Goal: Task Accomplishment & Management: Manage account settings

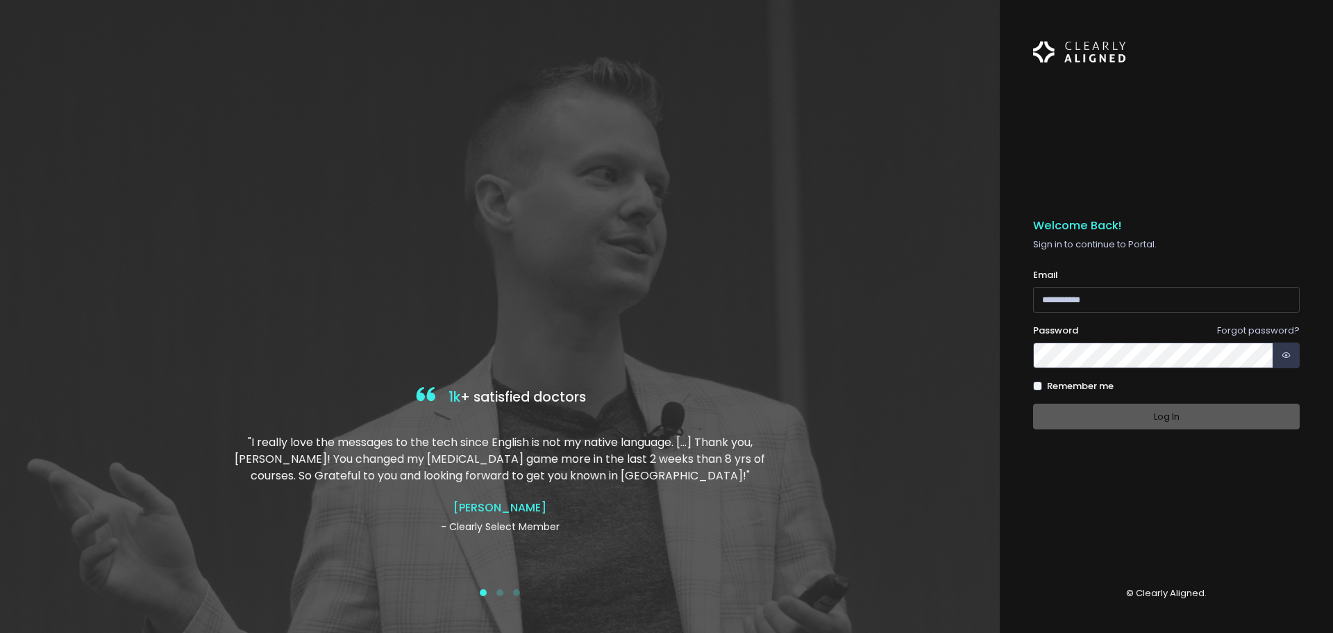
type input "**********"
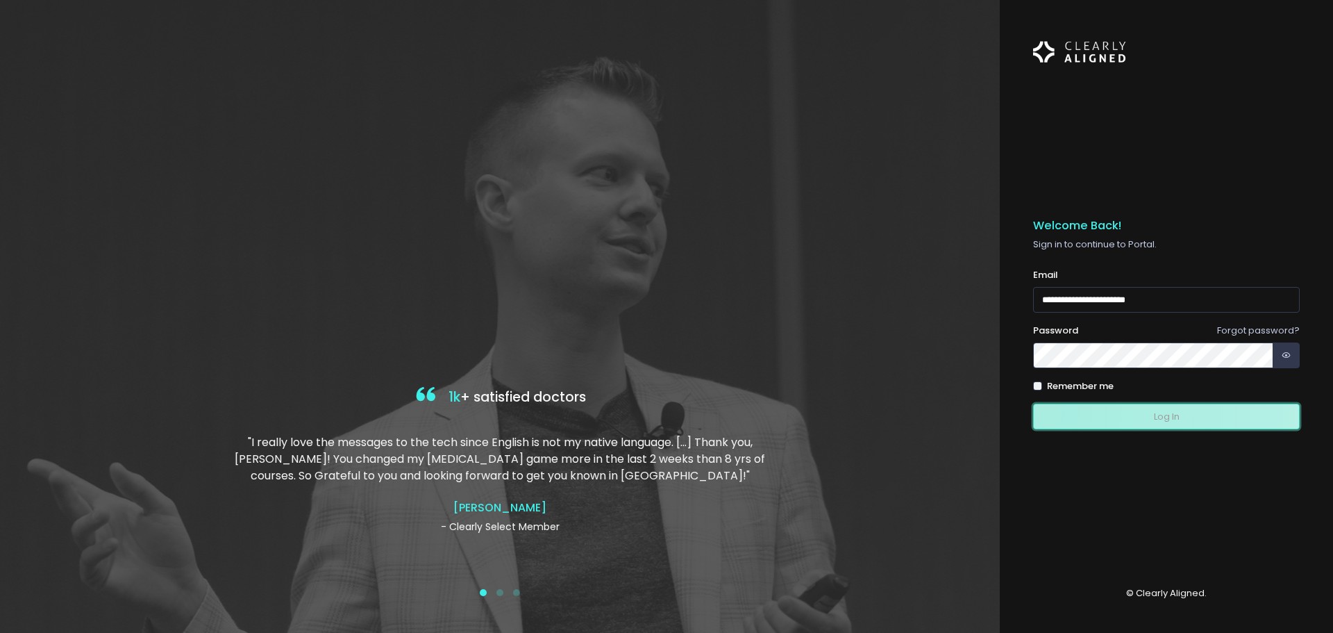
click at [1049, 412] on button "Log In" at bounding box center [1166, 416] width 267 height 26
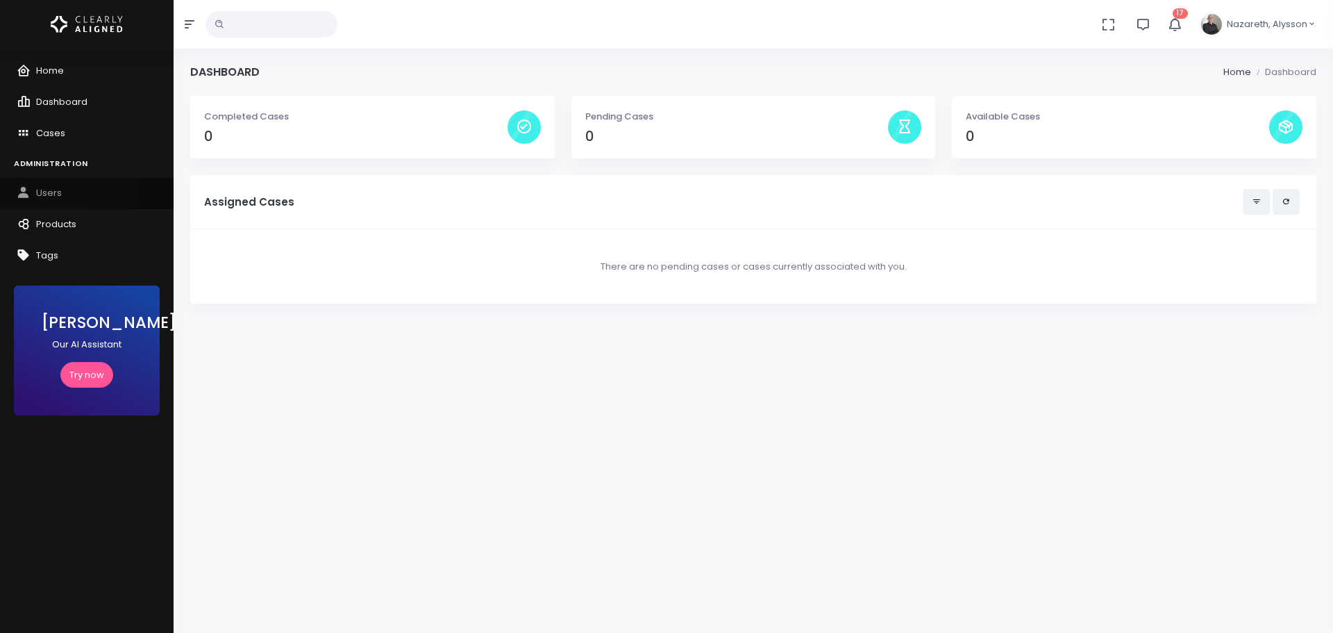
click at [44, 187] on span "Users" at bounding box center [49, 192] width 26 height 13
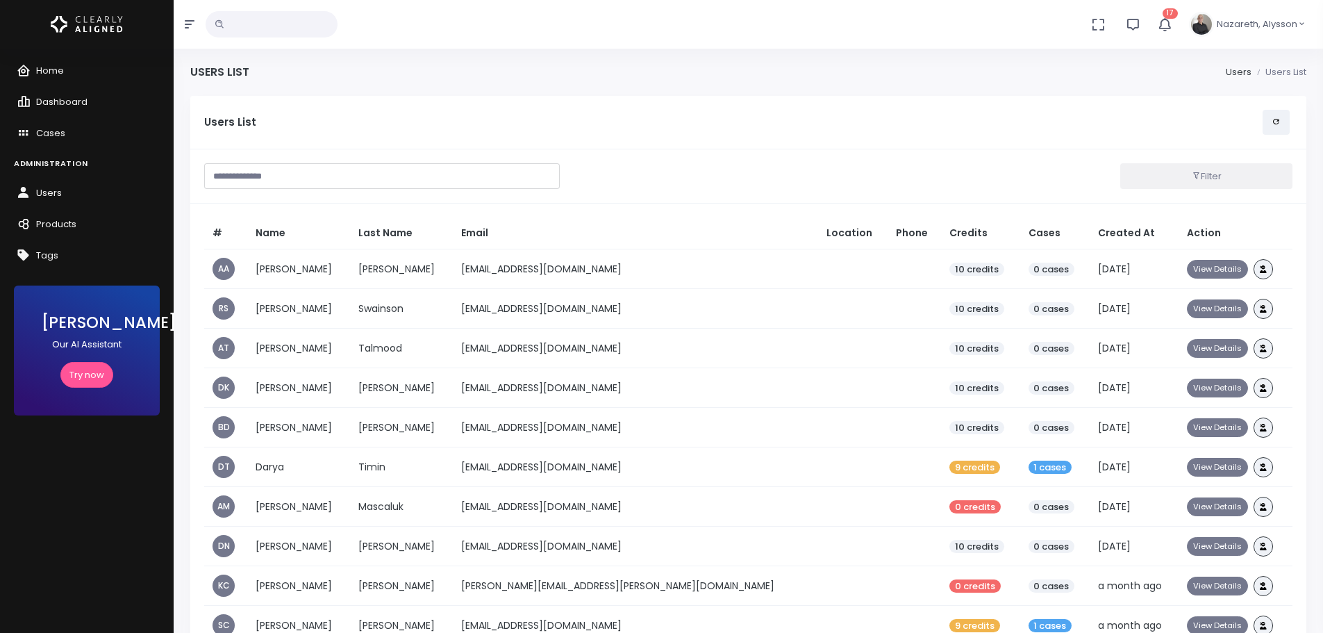
click at [410, 167] on input "text" at bounding box center [382, 176] width 356 height 26
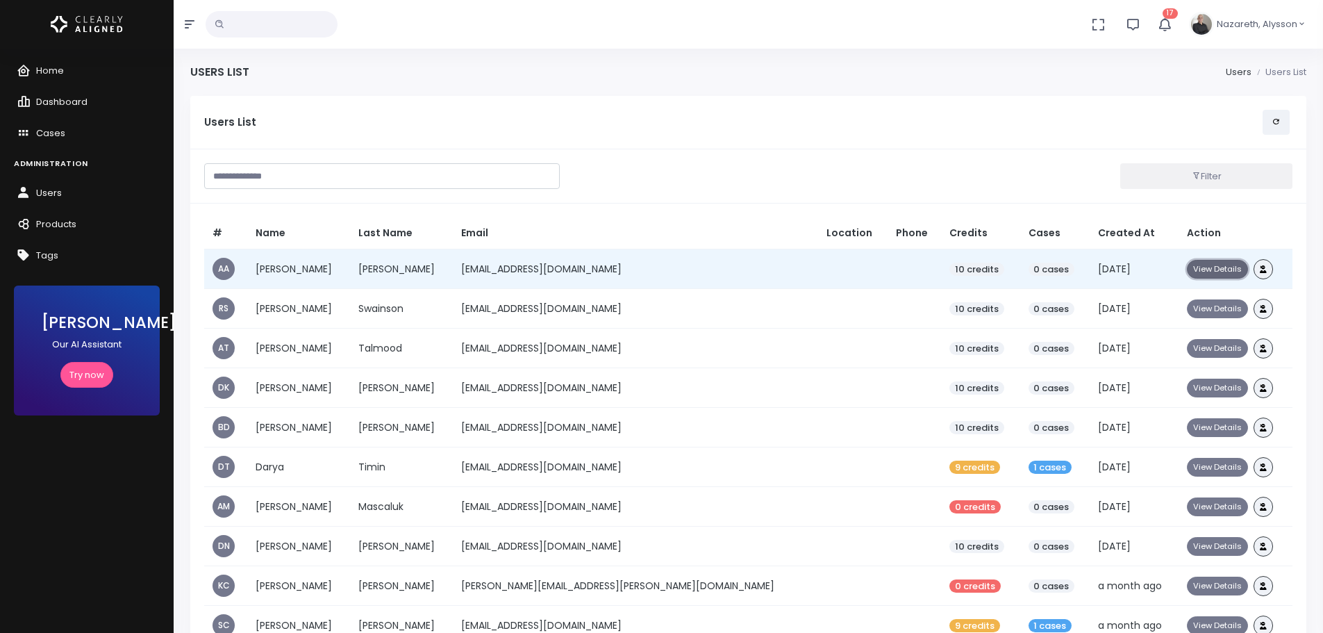
click at [1198, 266] on button "View Details" at bounding box center [1217, 269] width 61 height 19
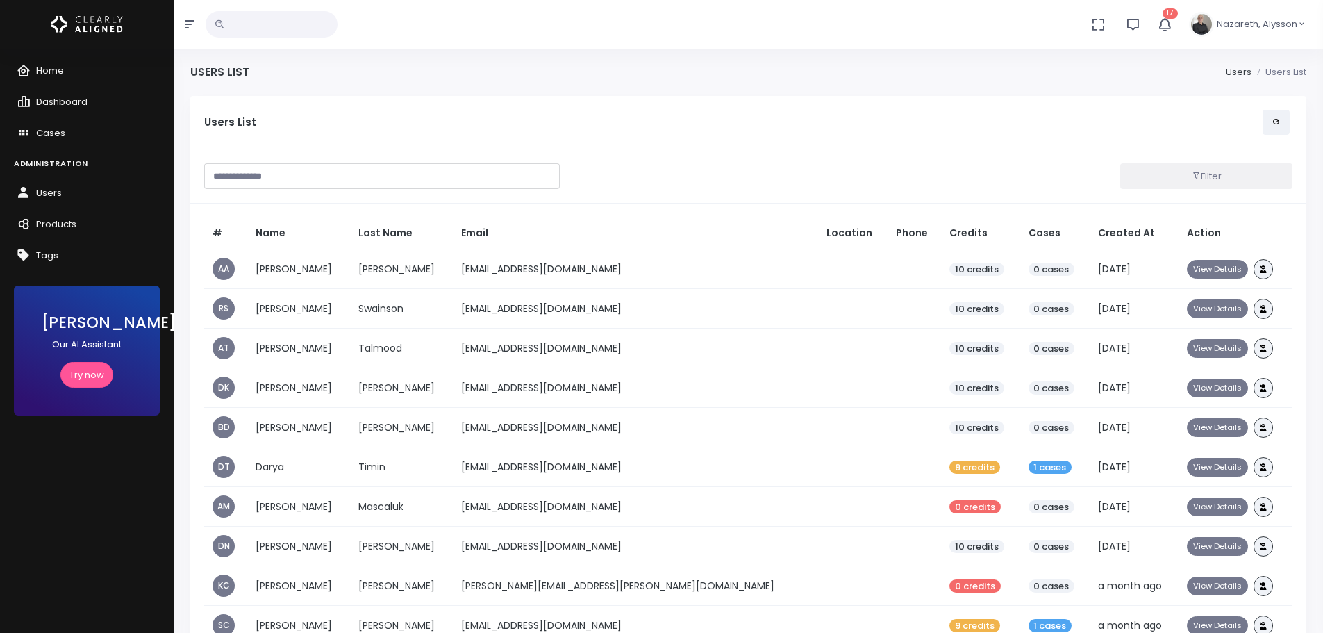
click at [363, 175] on input "text" at bounding box center [382, 176] width 356 height 26
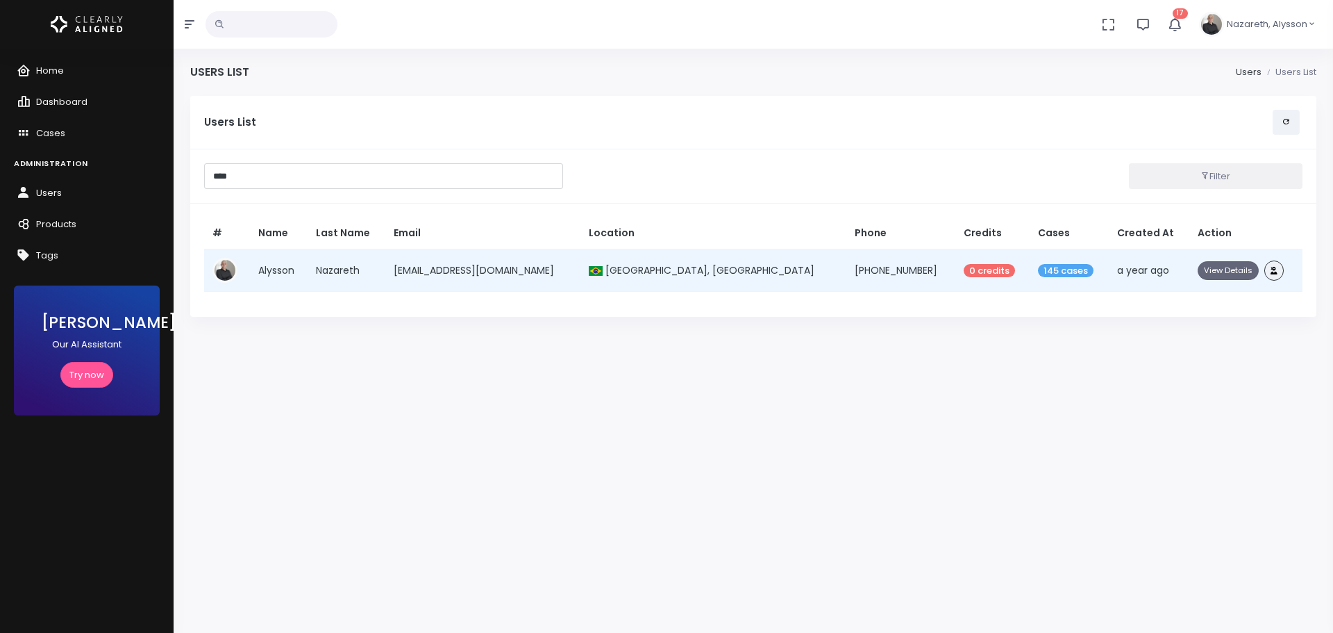
type input "****"
click at [1214, 269] on button "View Details" at bounding box center [1228, 270] width 61 height 19
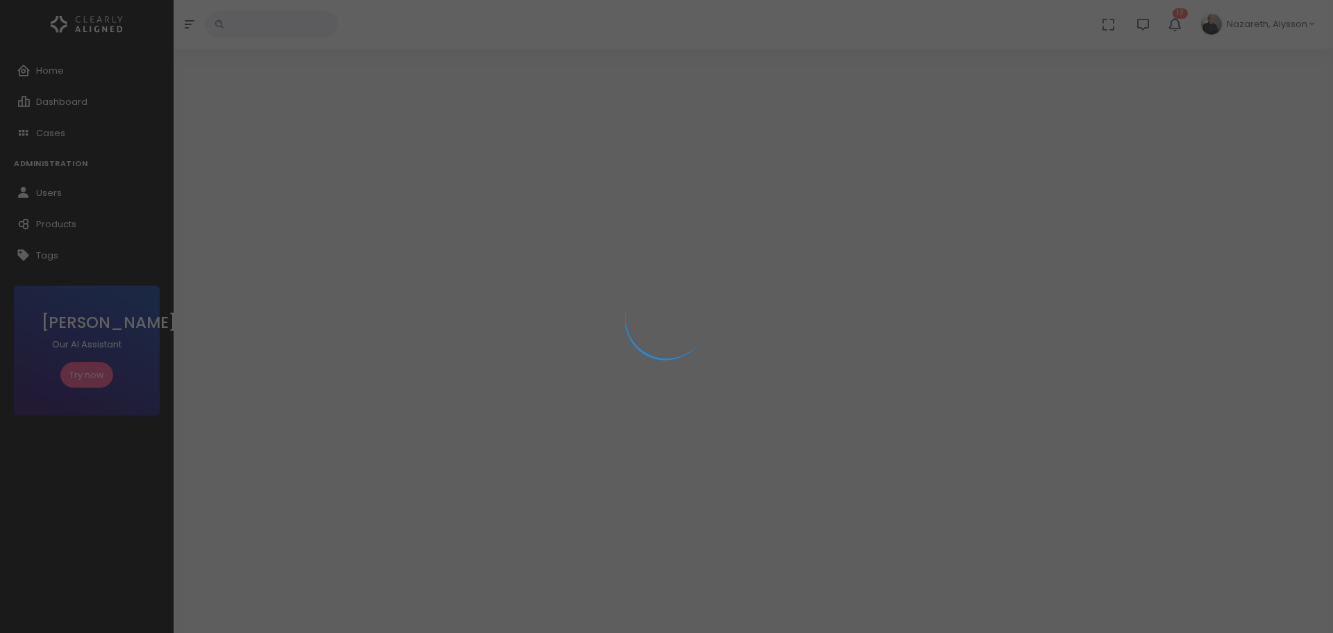
select select "**********"
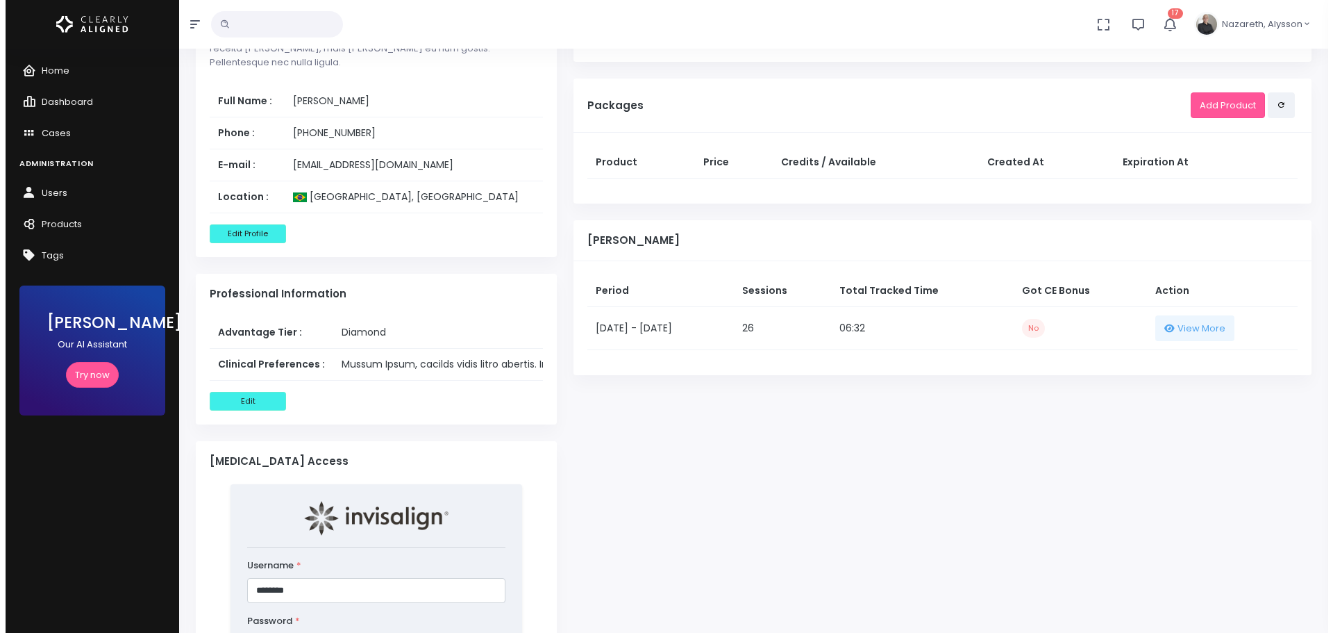
scroll to position [764, 0]
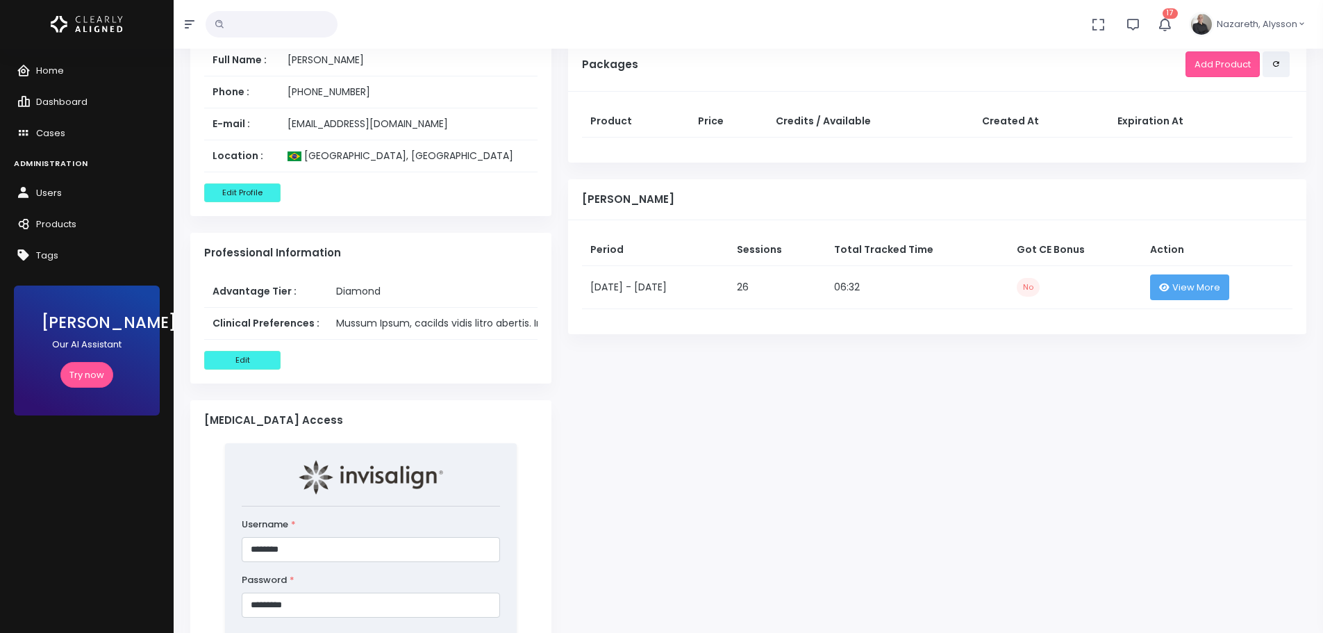
click at [1197, 289] on button "View More" at bounding box center [1189, 287] width 79 height 26
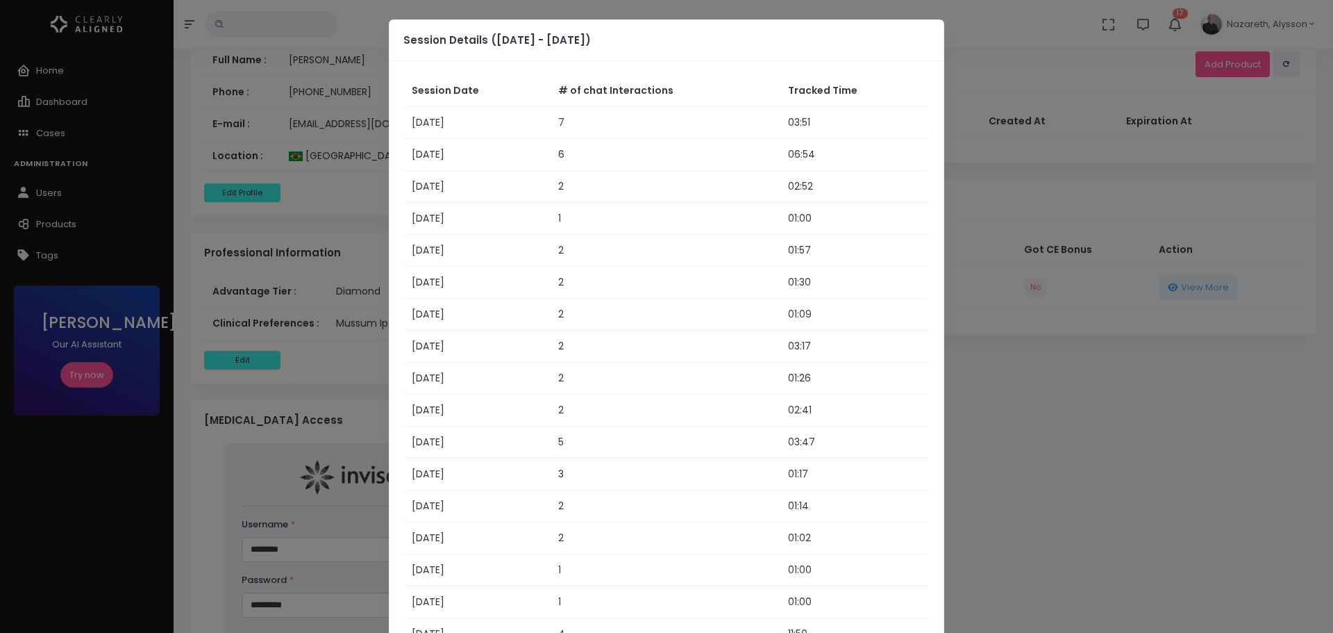
scroll to position [53, 0]
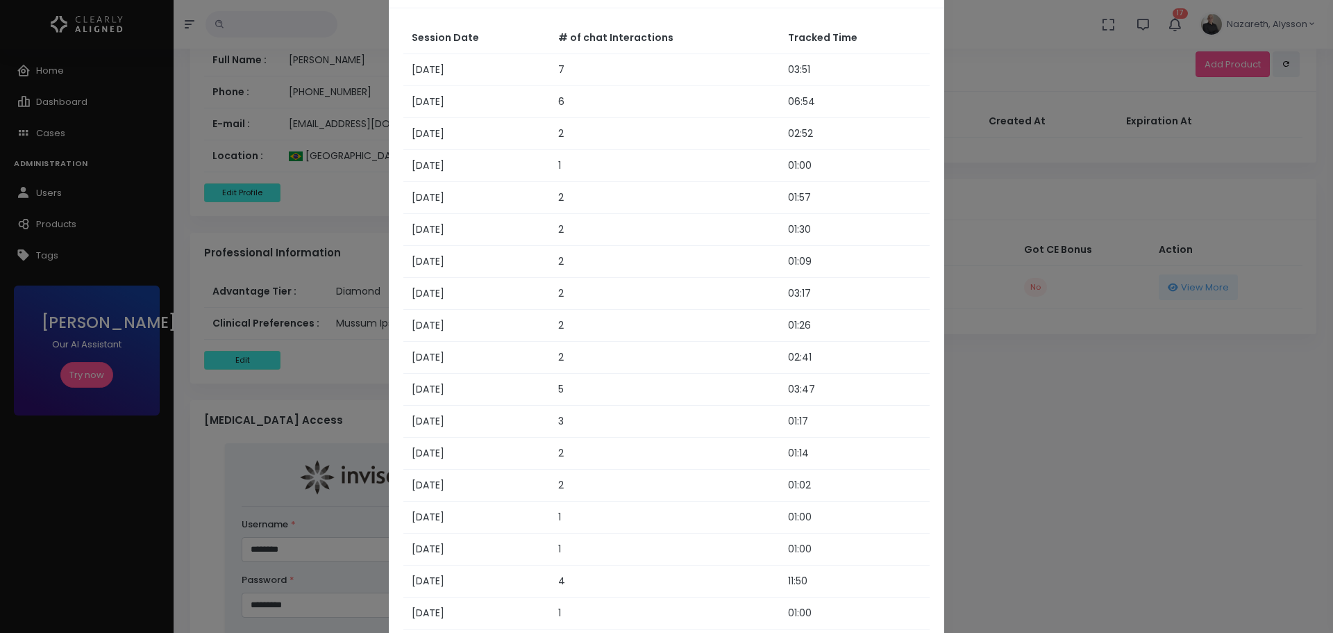
click at [600, 512] on td "1" at bounding box center [665, 517] width 230 height 32
click at [703, 182] on td "2" at bounding box center [665, 198] width 230 height 32
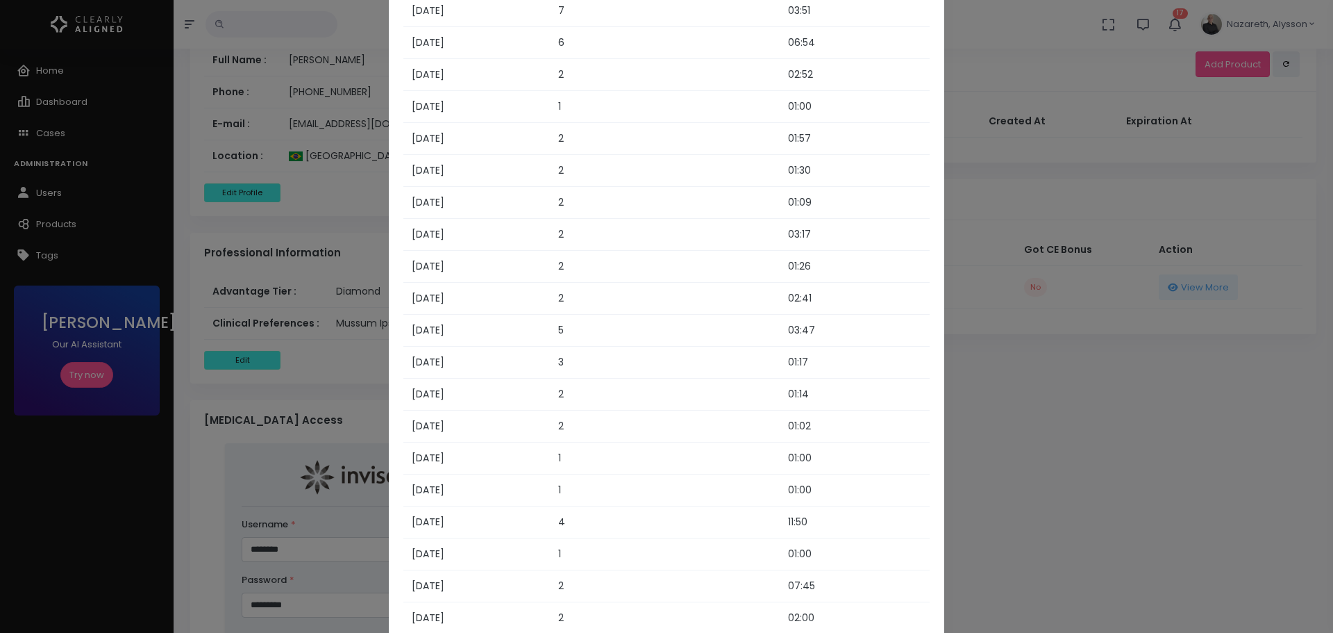
scroll to position [0, 0]
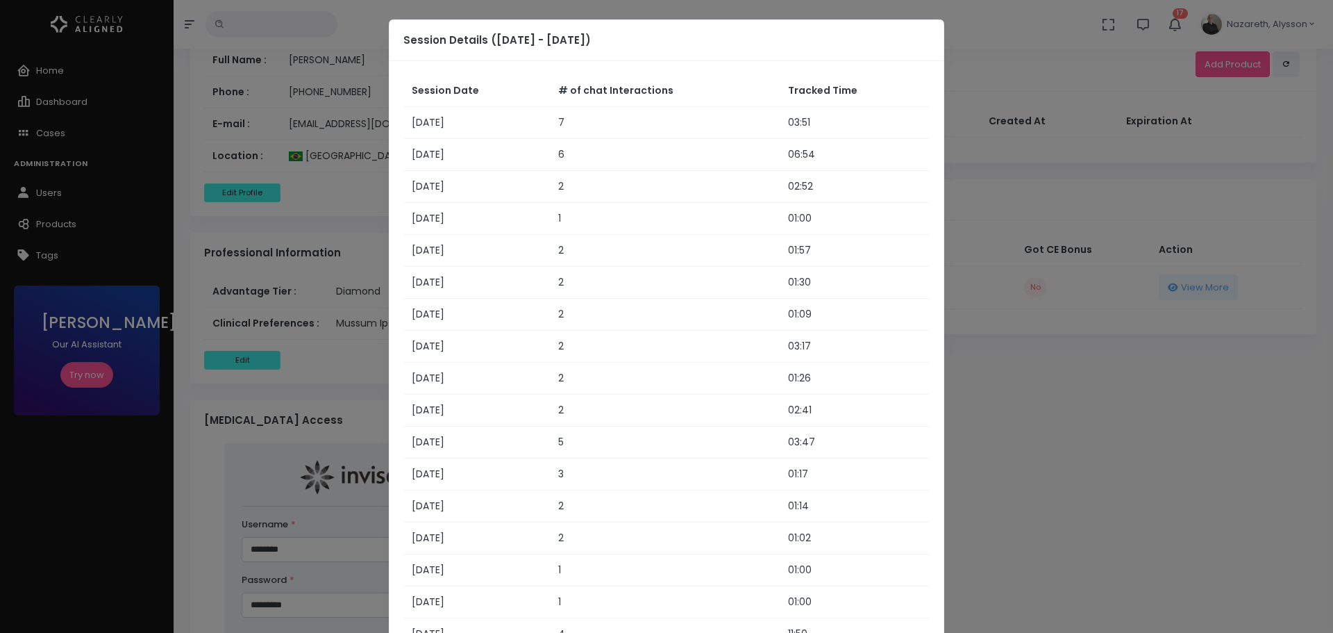
click at [1045, 404] on modal-container "Session Details (30/09/2025 - 29/10/2025) Session Date # of chat Interactions T…" at bounding box center [666, 316] width 1333 height 633
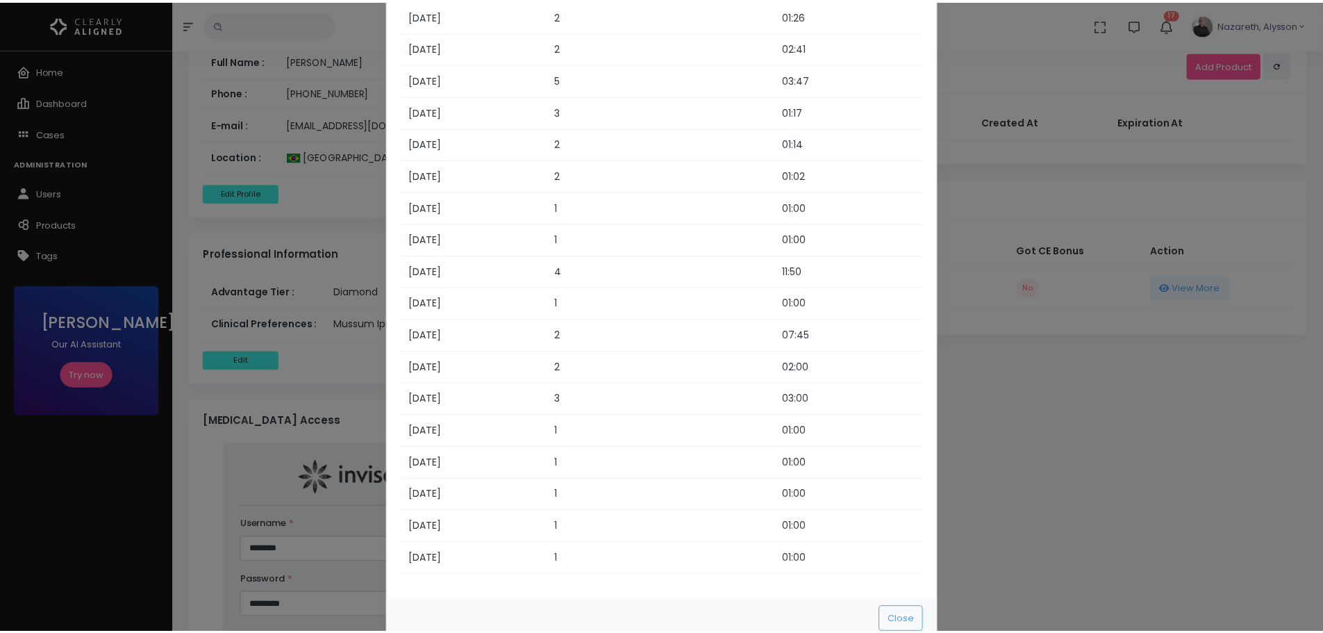
scroll to position [390, 0]
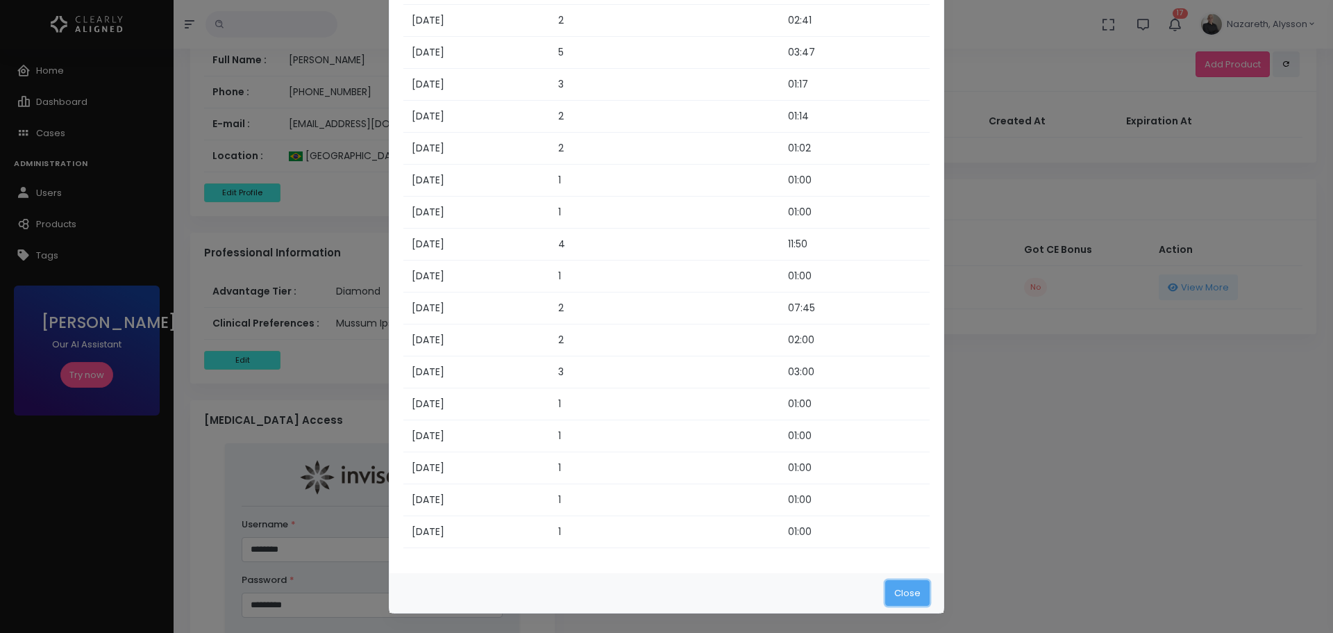
click at [890, 587] on button "Close" at bounding box center [907, 593] width 44 height 26
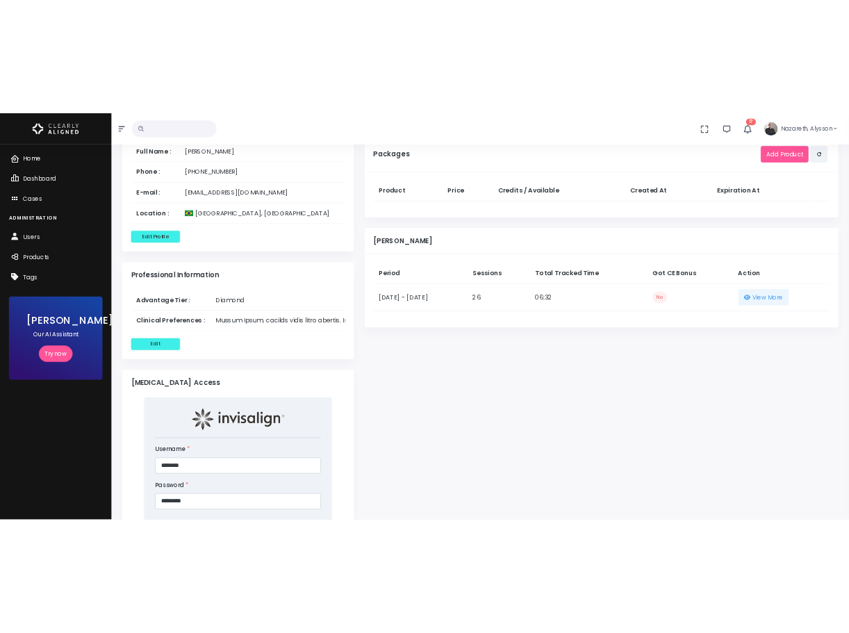
scroll to position [740, 0]
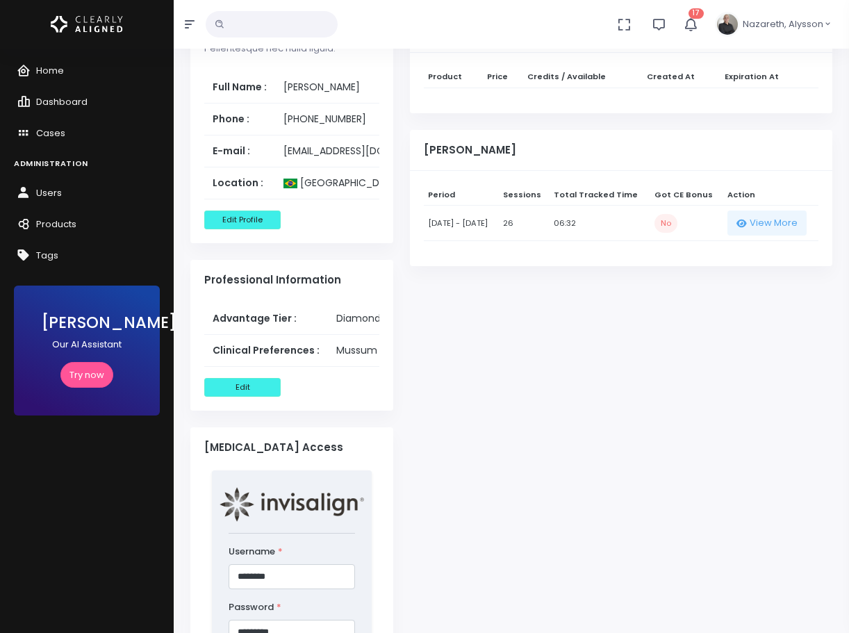
click at [528, 461] on div "Completed Cases 0 Pending Cases 1 Available Cases 0 Assigned Cases There are no…" at bounding box center [620, 55] width 439 height 1399
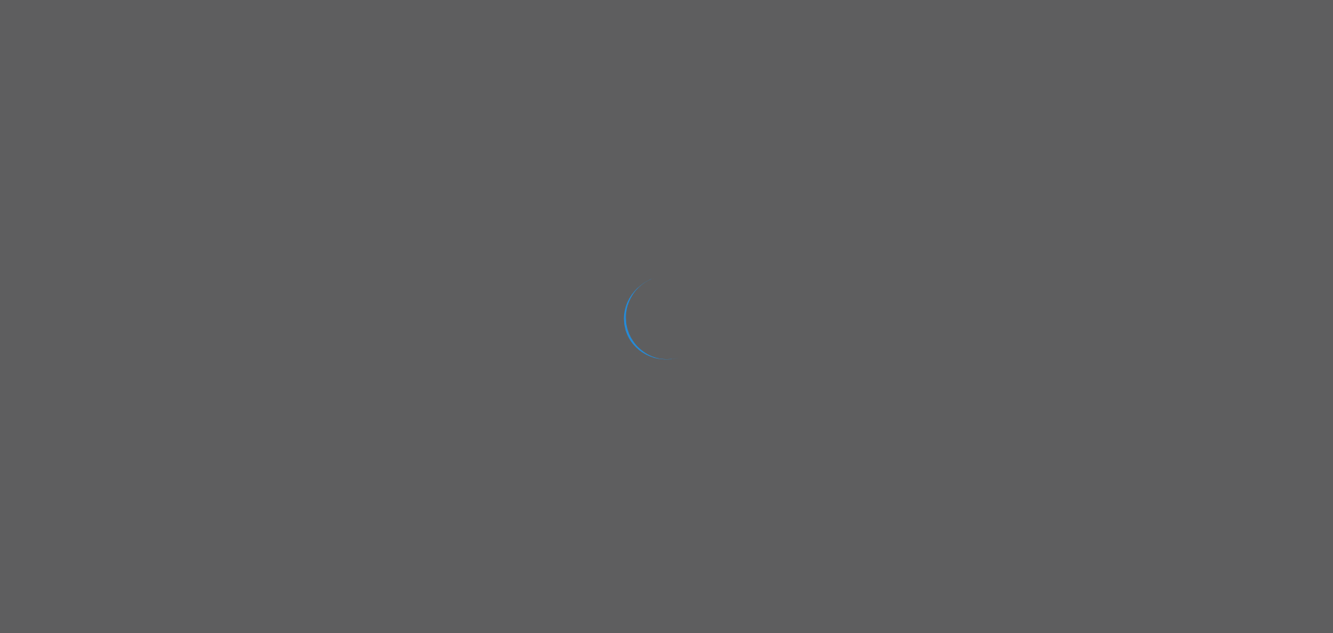
select select "**********"
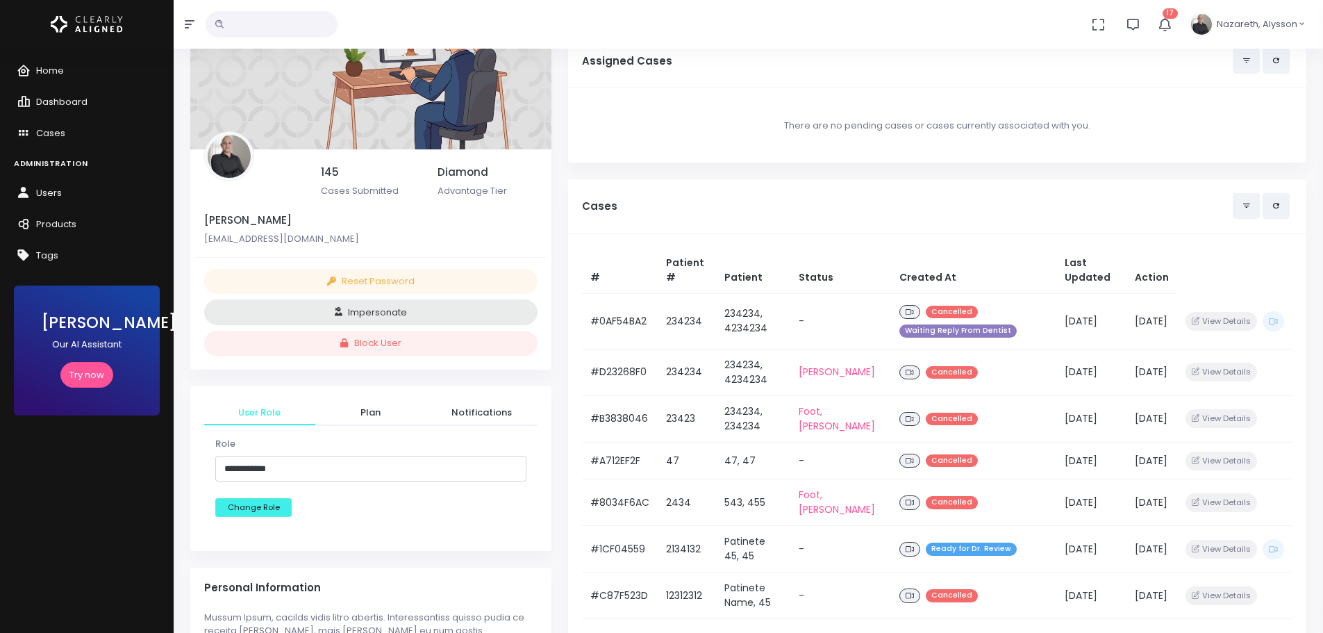
scroll to position [139, 0]
